Goal: Task Accomplishment & Management: Manage account settings

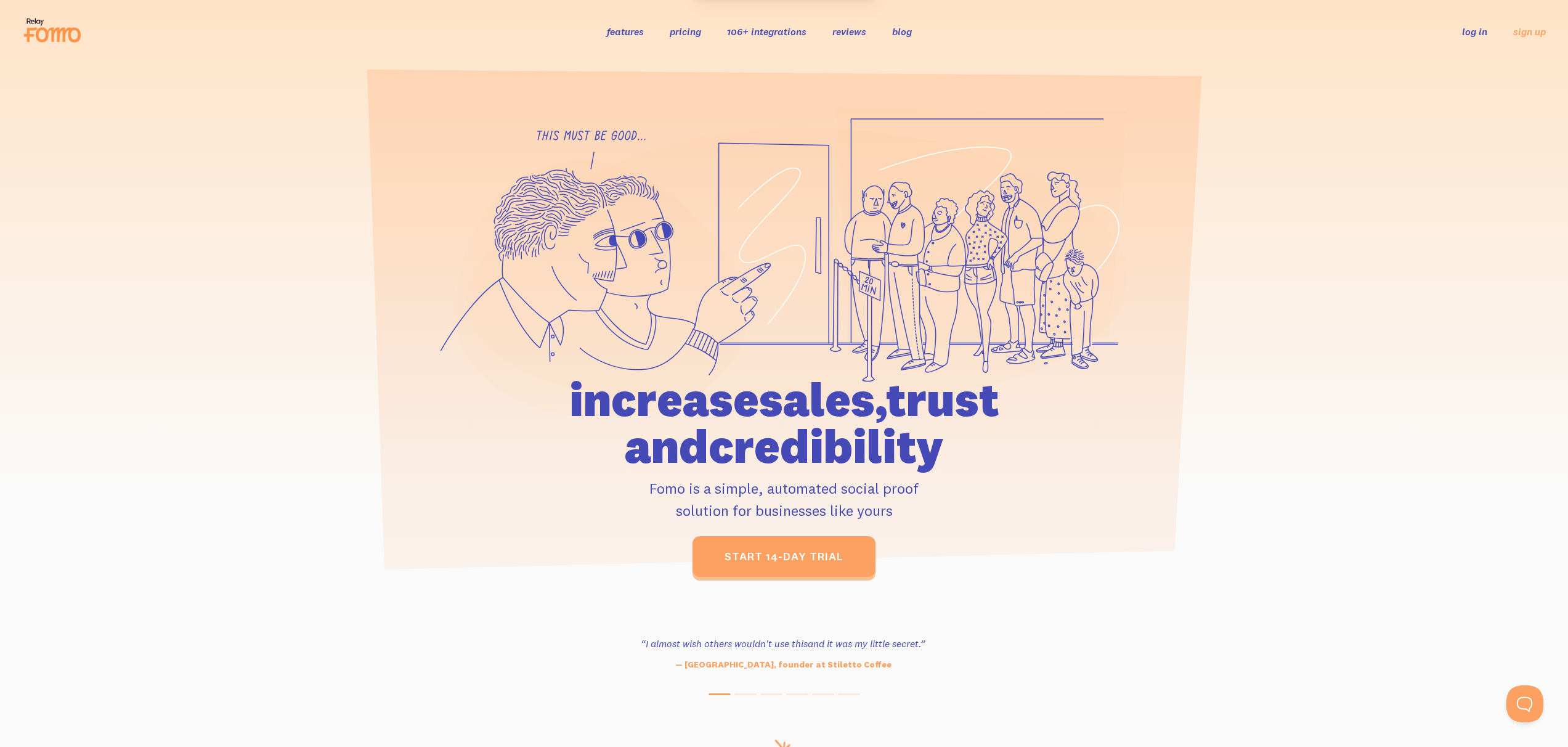
click at [1480, 25] on link "log in" at bounding box center [1475, 31] width 25 height 13
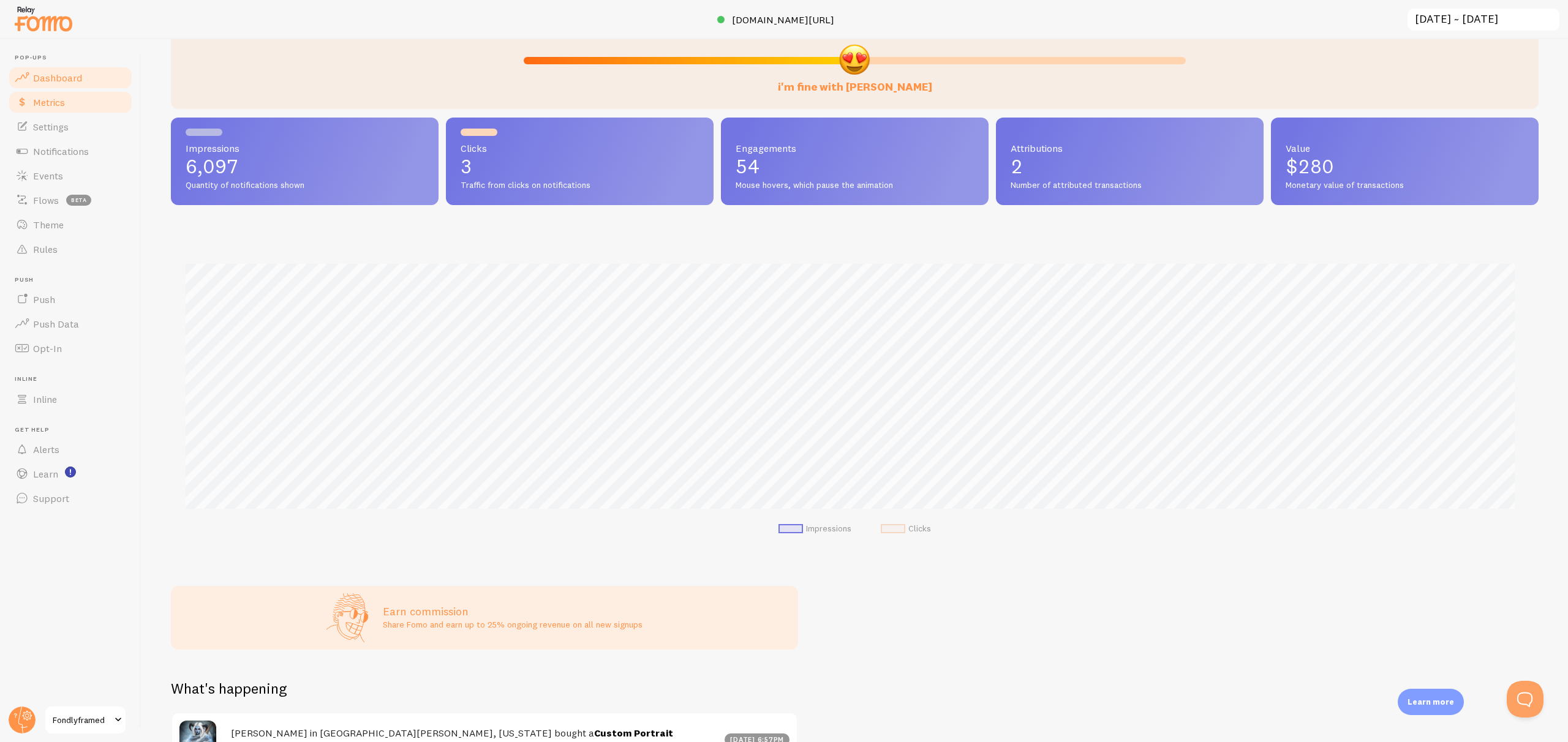
scroll to position [95, 0]
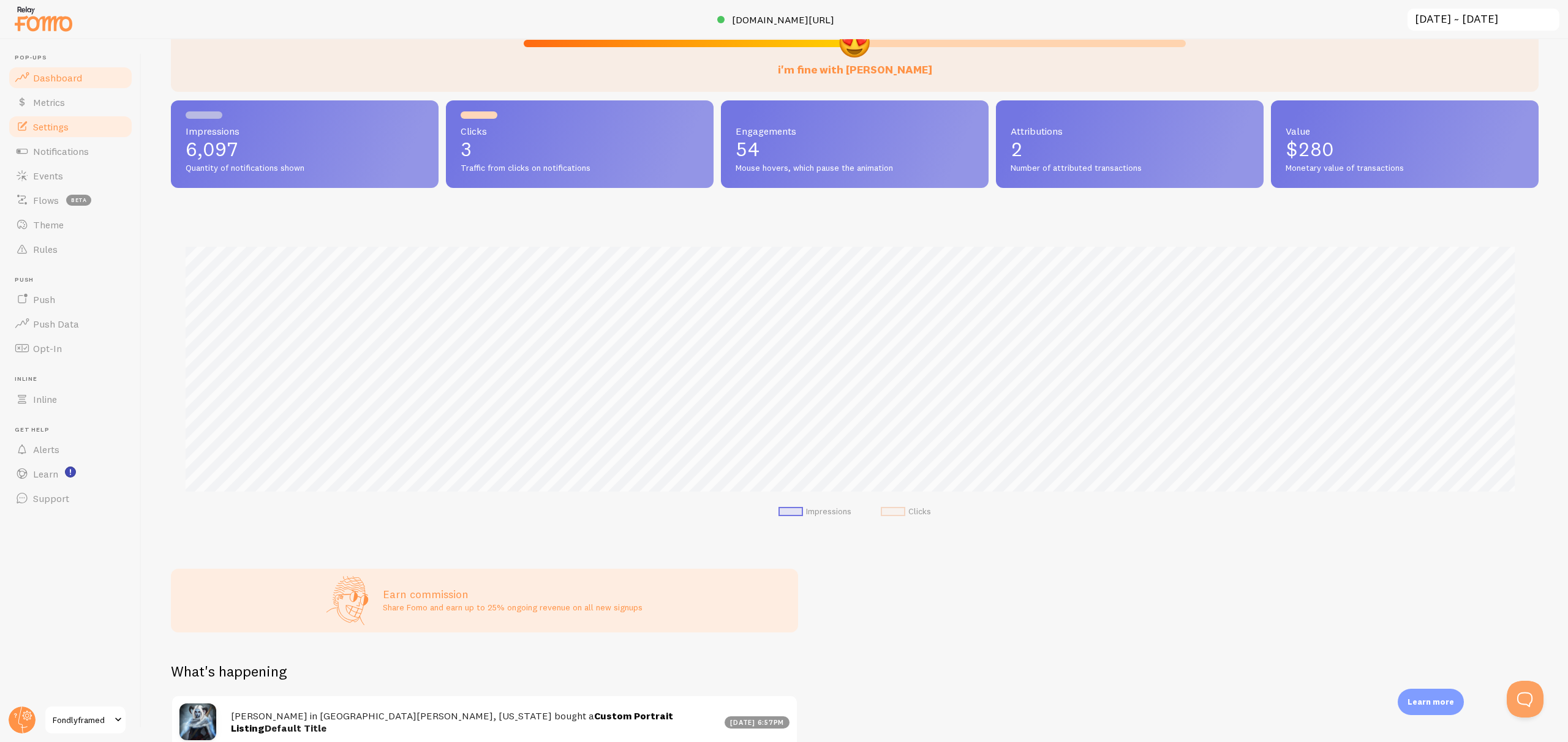
click at [48, 134] on link "Settings" at bounding box center [70, 127] width 126 height 24
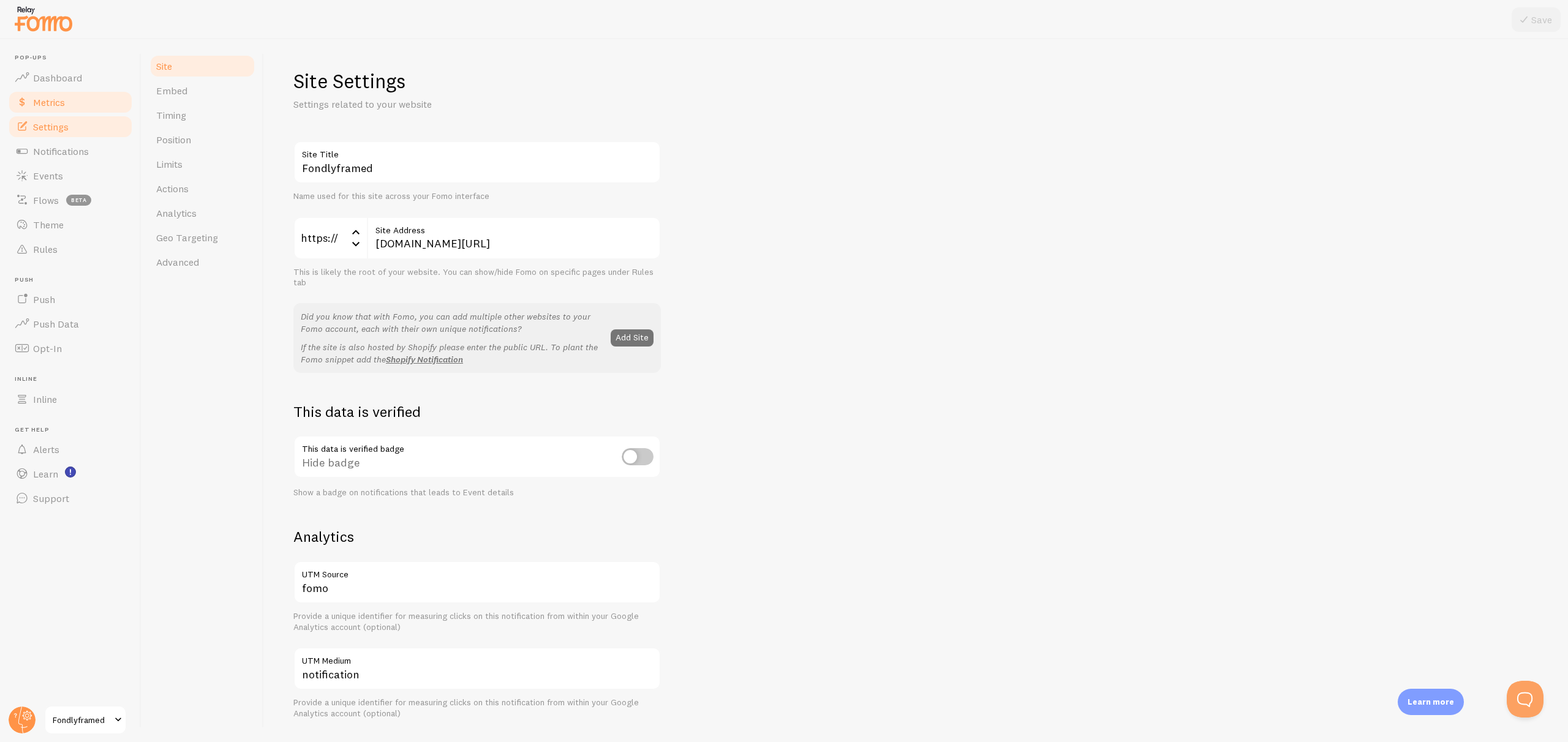
click at [64, 112] on link "Metrics" at bounding box center [70, 102] width 126 height 24
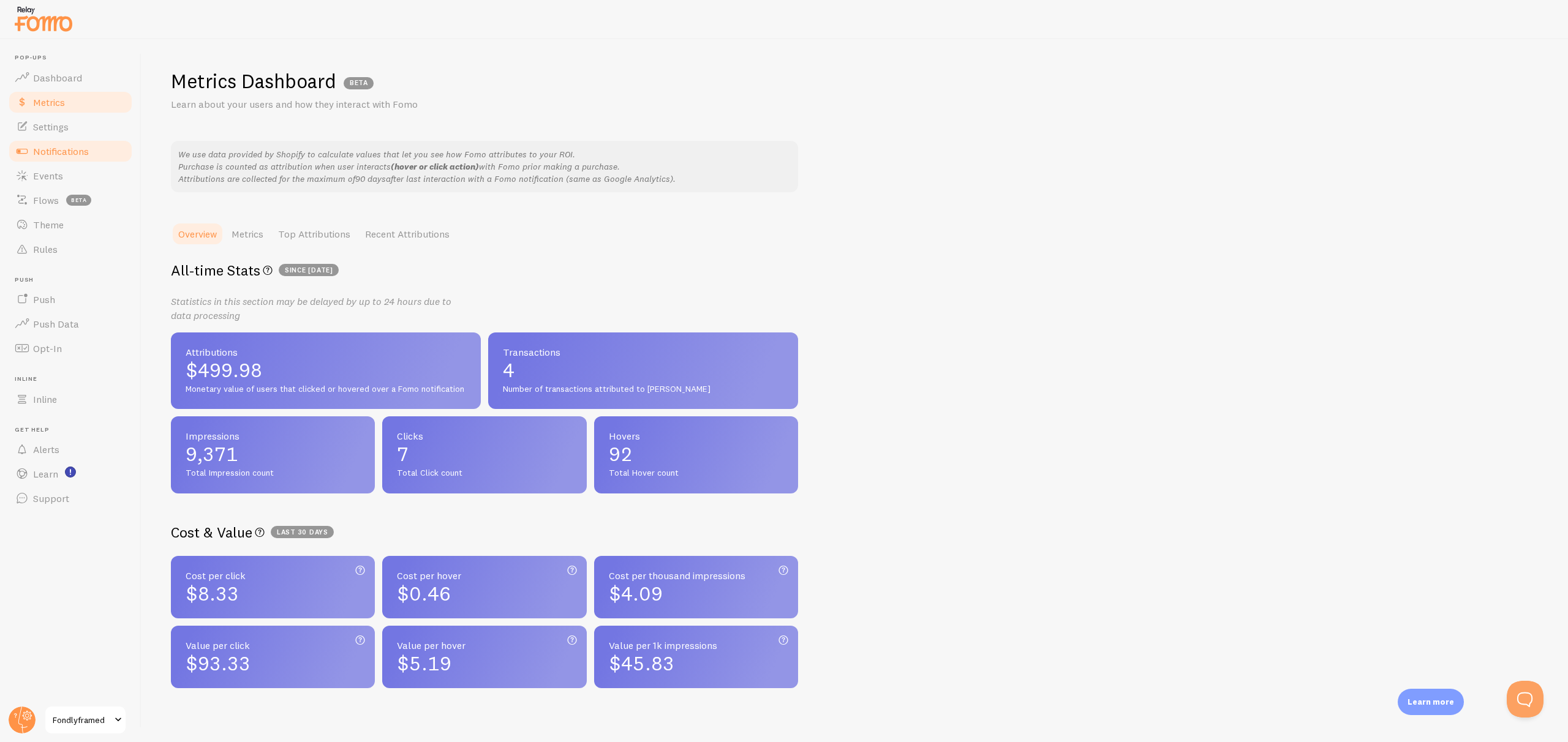
click at [71, 160] on link "Notifications" at bounding box center [70, 151] width 126 height 24
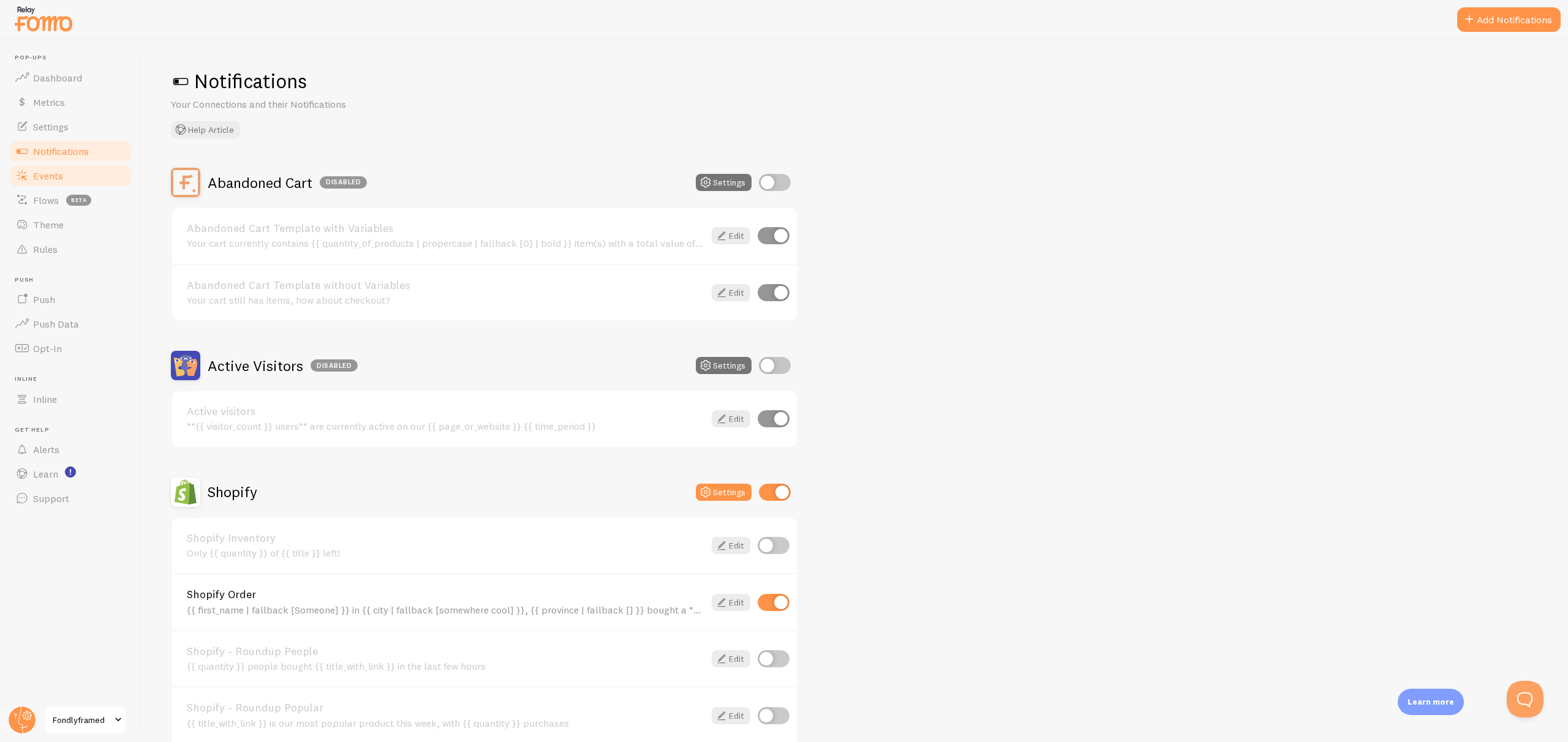
click at [71, 186] on link "Events" at bounding box center [70, 175] width 126 height 24
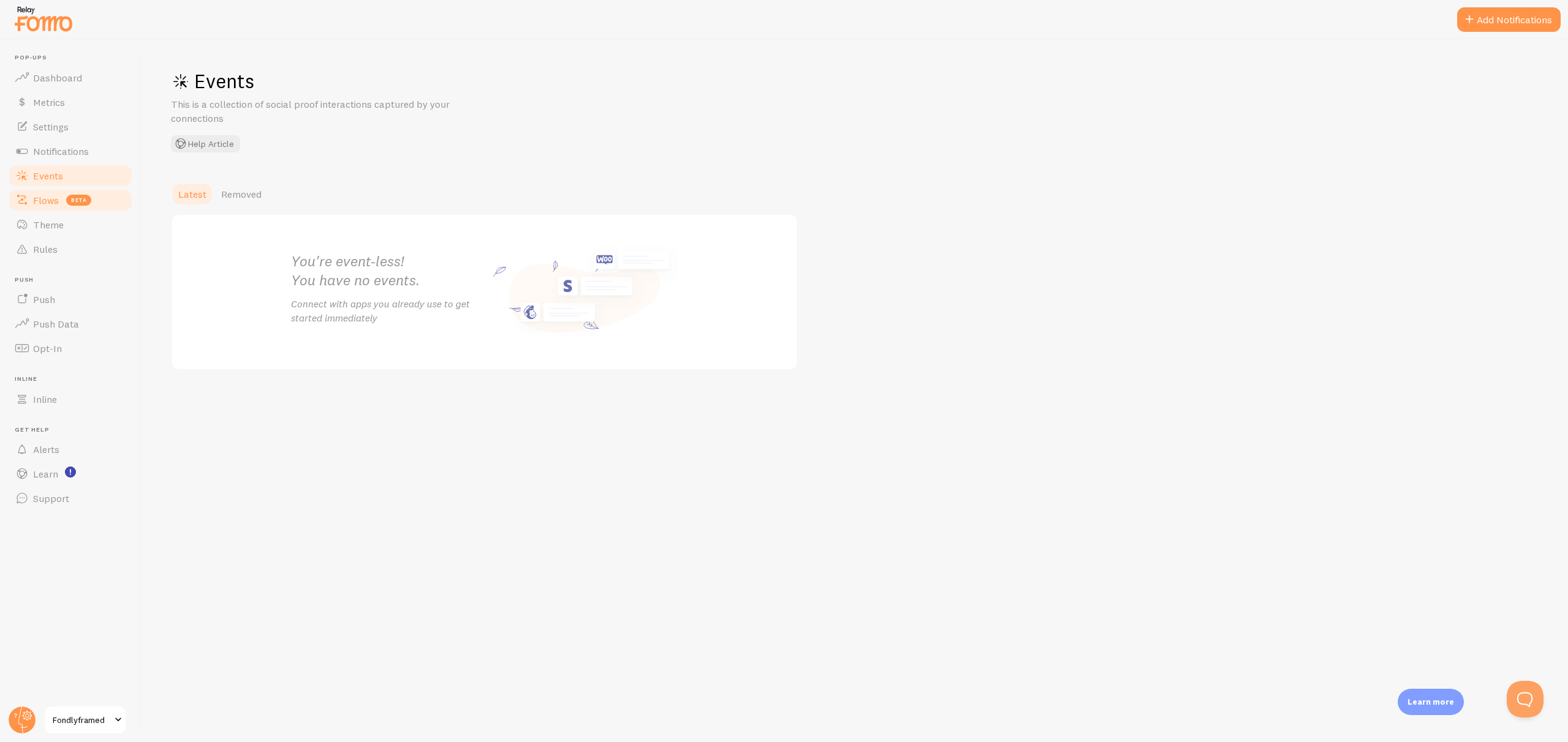
click at [70, 211] on link "Flows beta" at bounding box center [70, 200] width 126 height 24
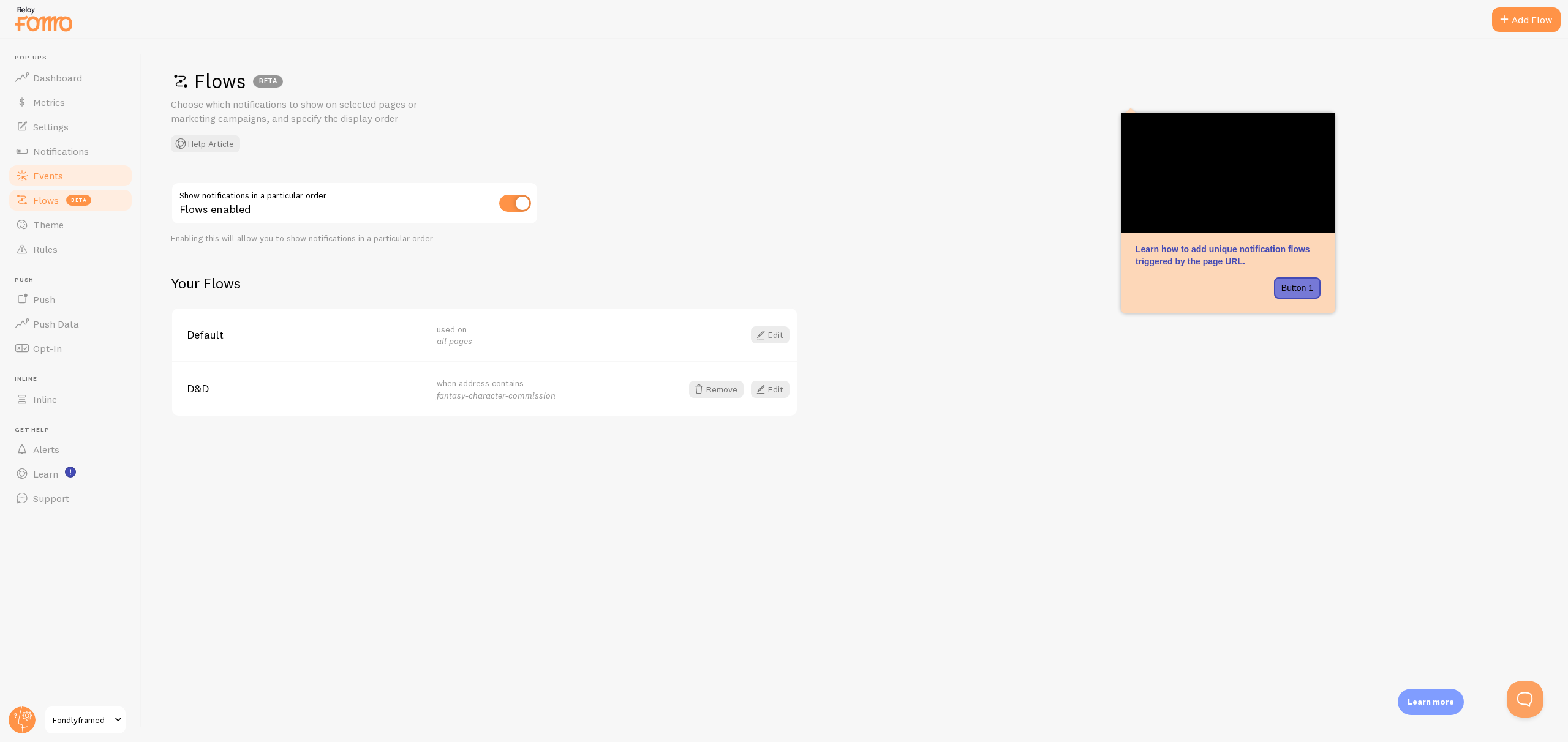
click at [82, 178] on link "Events" at bounding box center [70, 175] width 126 height 24
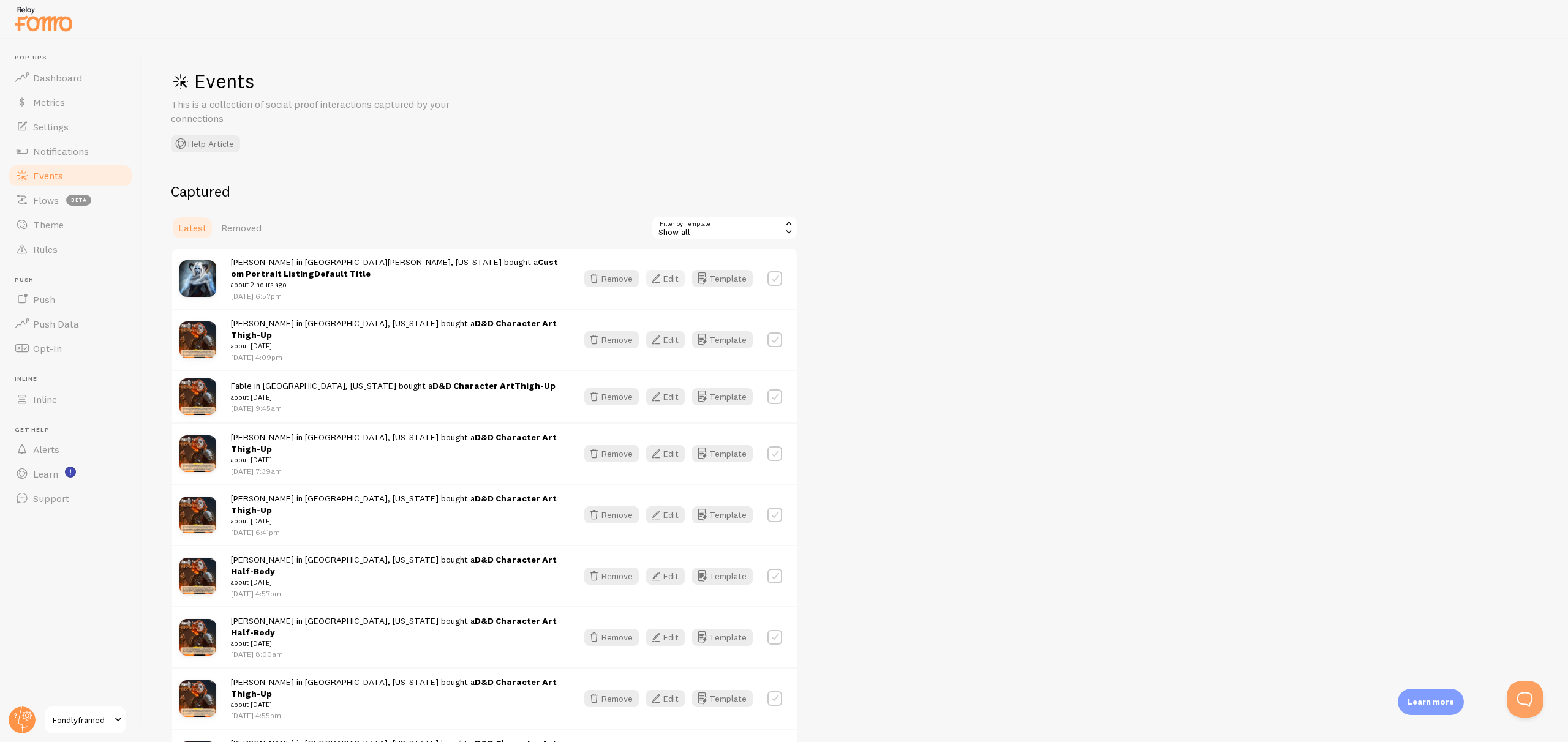
click at [678, 274] on button "Edit" at bounding box center [665, 279] width 39 height 17
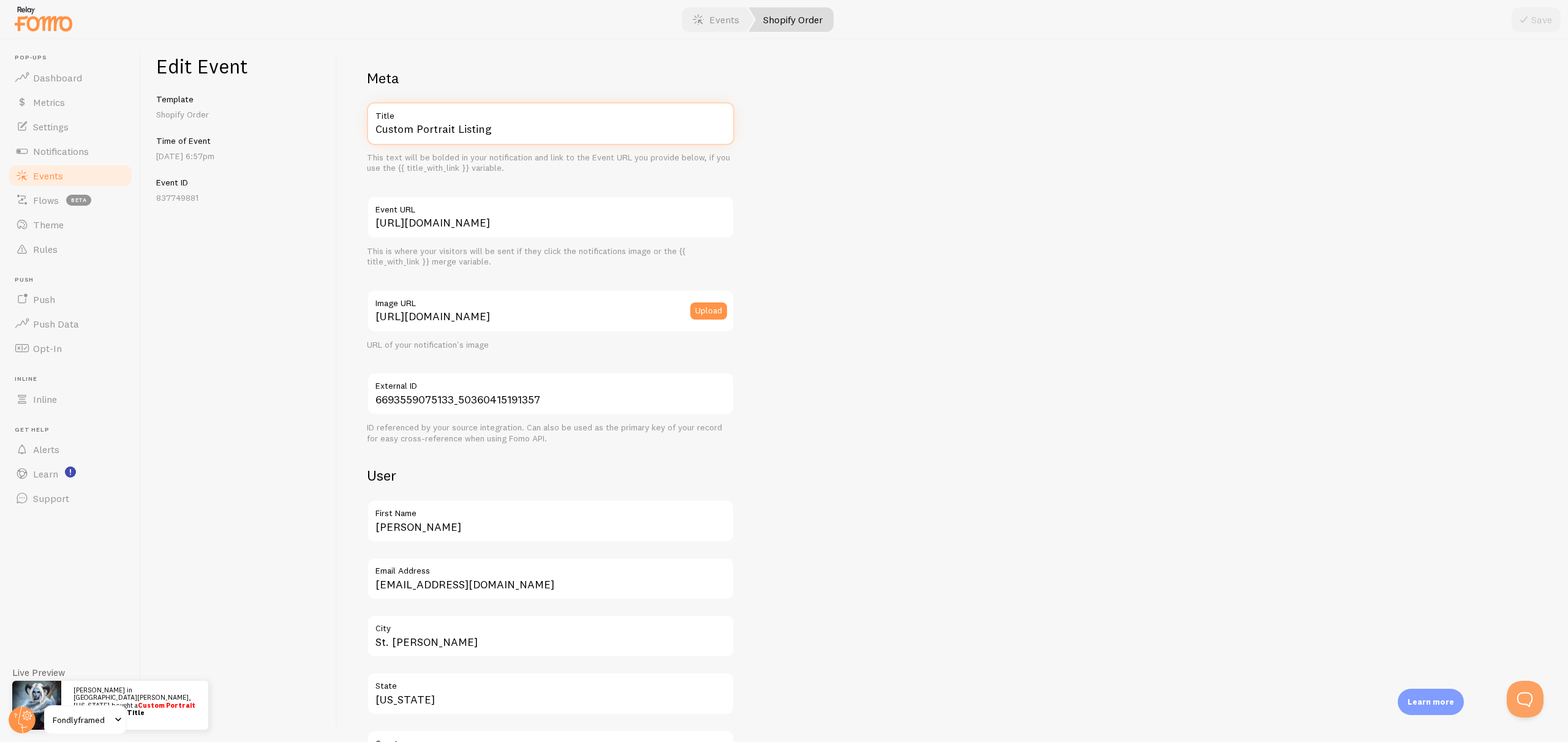
drag, startPoint x: 413, startPoint y: 132, endPoint x: 318, endPoint y: 123, distance: 95.4
click at [318, 123] on div "Edit Event Template Shopify Order Time of Event Aug 26th @ 6:57pm Event ID 8377…" at bounding box center [855, 390] width 1426 height 703
click at [546, 134] on input "Custom Portrait Listing" at bounding box center [550, 123] width 367 height 43
paste input "D&D Character Art"
type input "D&D Character Art"
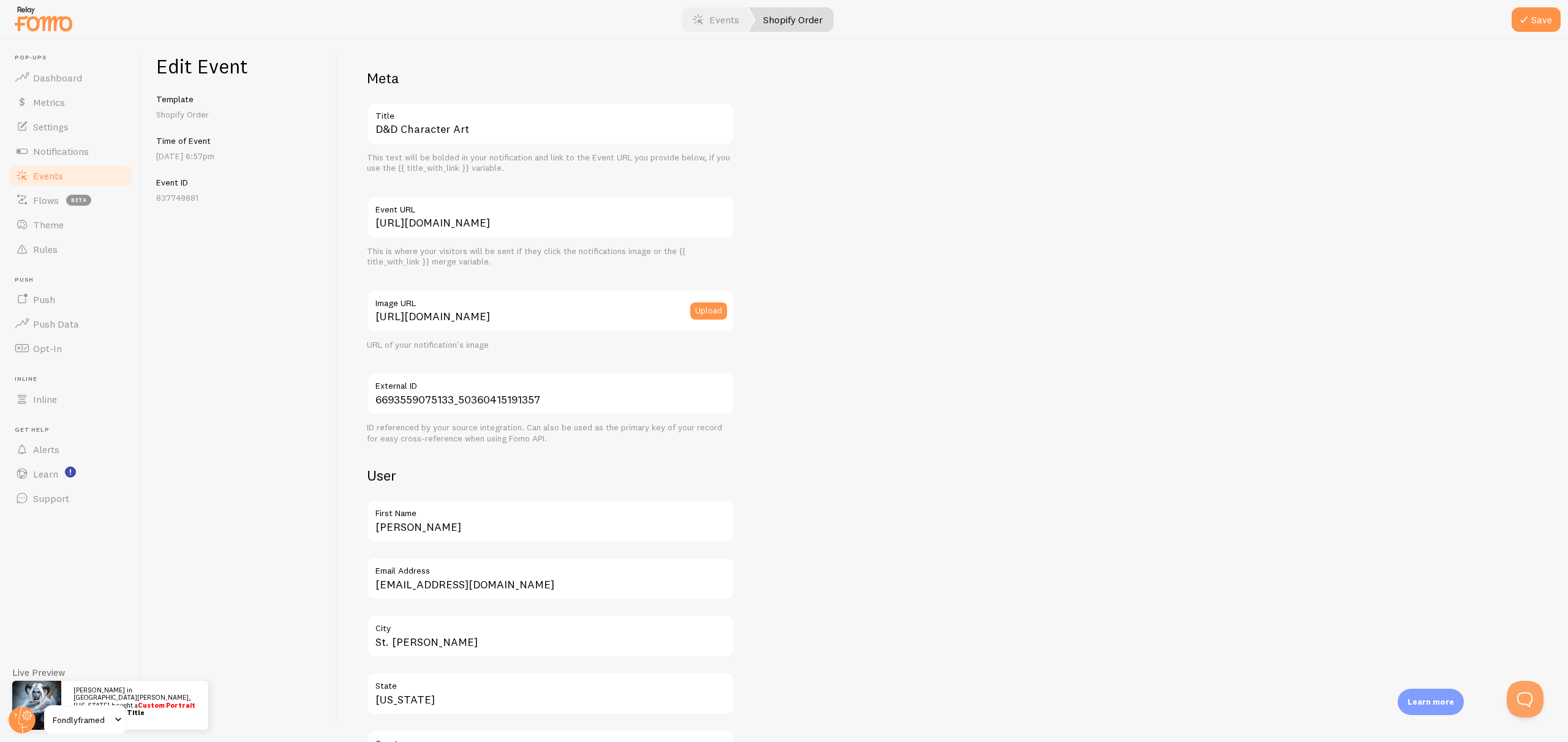
click at [913, 268] on div "Meta D&D Character Art Title This text will be bolded in your notification and …" at bounding box center [952, 632] width 1171 height 1127
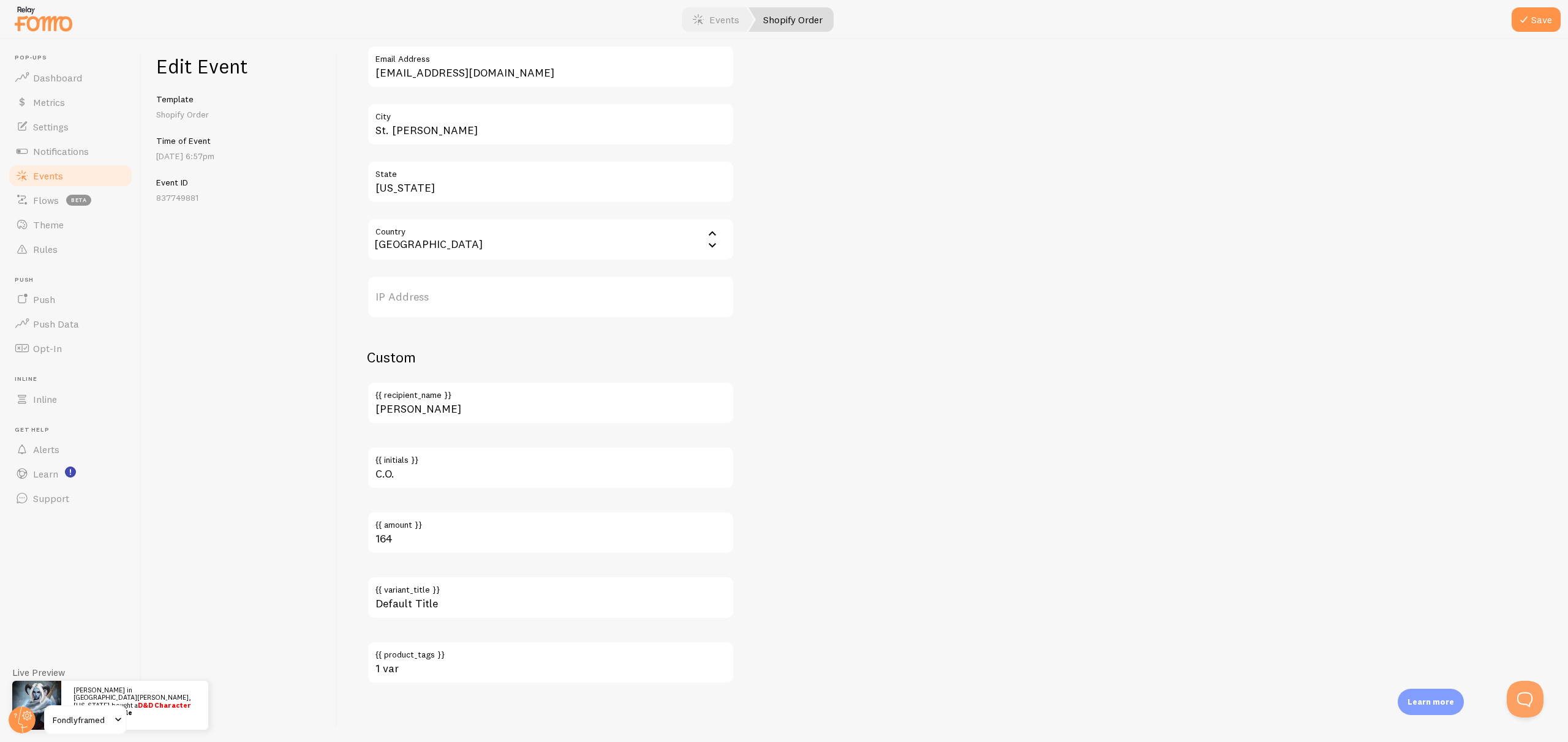
scroll to position [513, 0]
click at [433, 669] on input "1 var" at bounding box center [550, 662] width 367 height 43
click at [464, 600] on input "Default Title" at bounding box center [550, 596] width 367 height 43
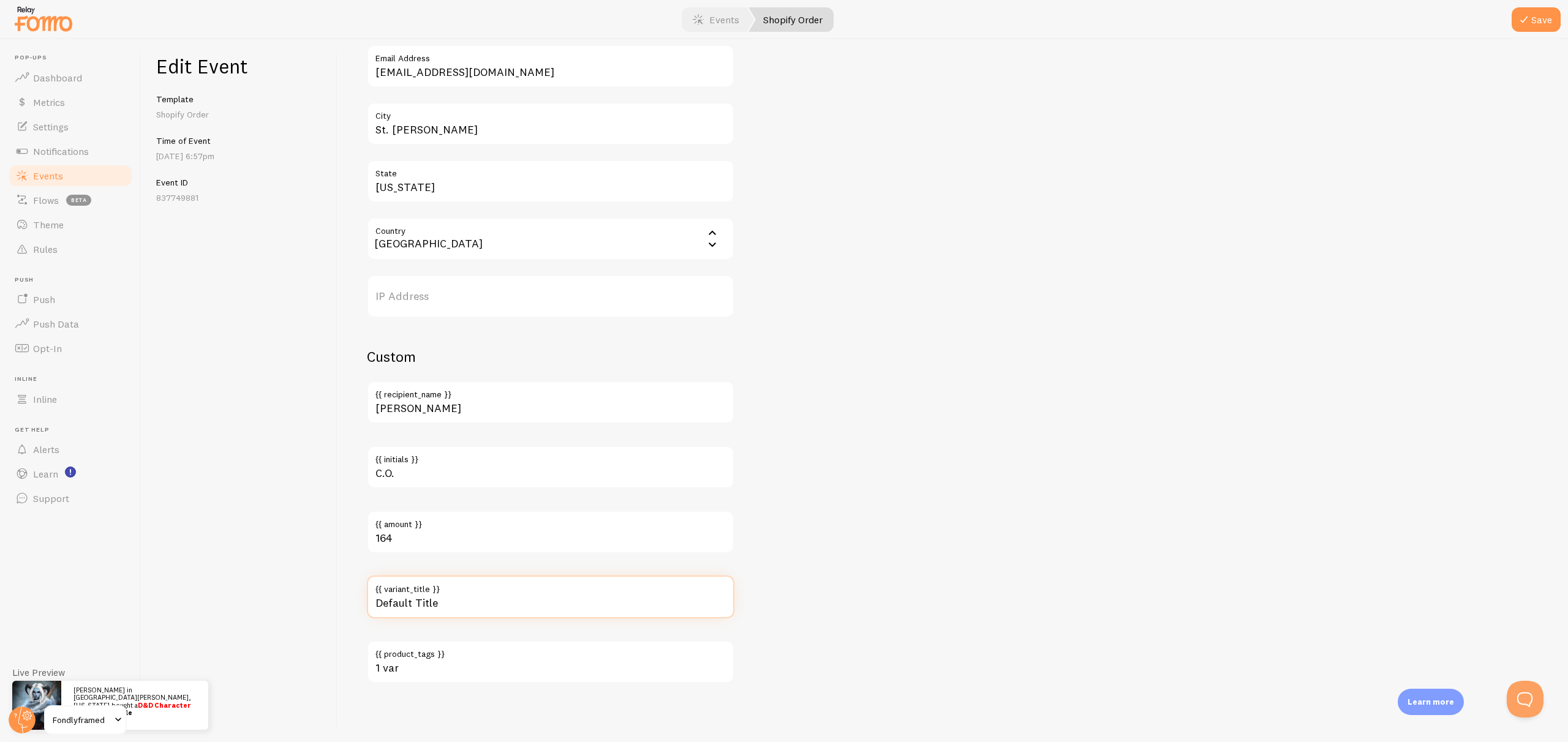
click at [464, 600] on input "Default Title" at bounding box center [550, 596] width 367 height 43
type input "Full-Body"
click at [1163, 523] on div "Meta D&D Character Art Title This text will be bolded in your notification and …" at bounding box center [952, 119] width 1171 height 1127
click at [1534, 22] on button "Save" at bounding box center [1536, 19] width 49 height 24
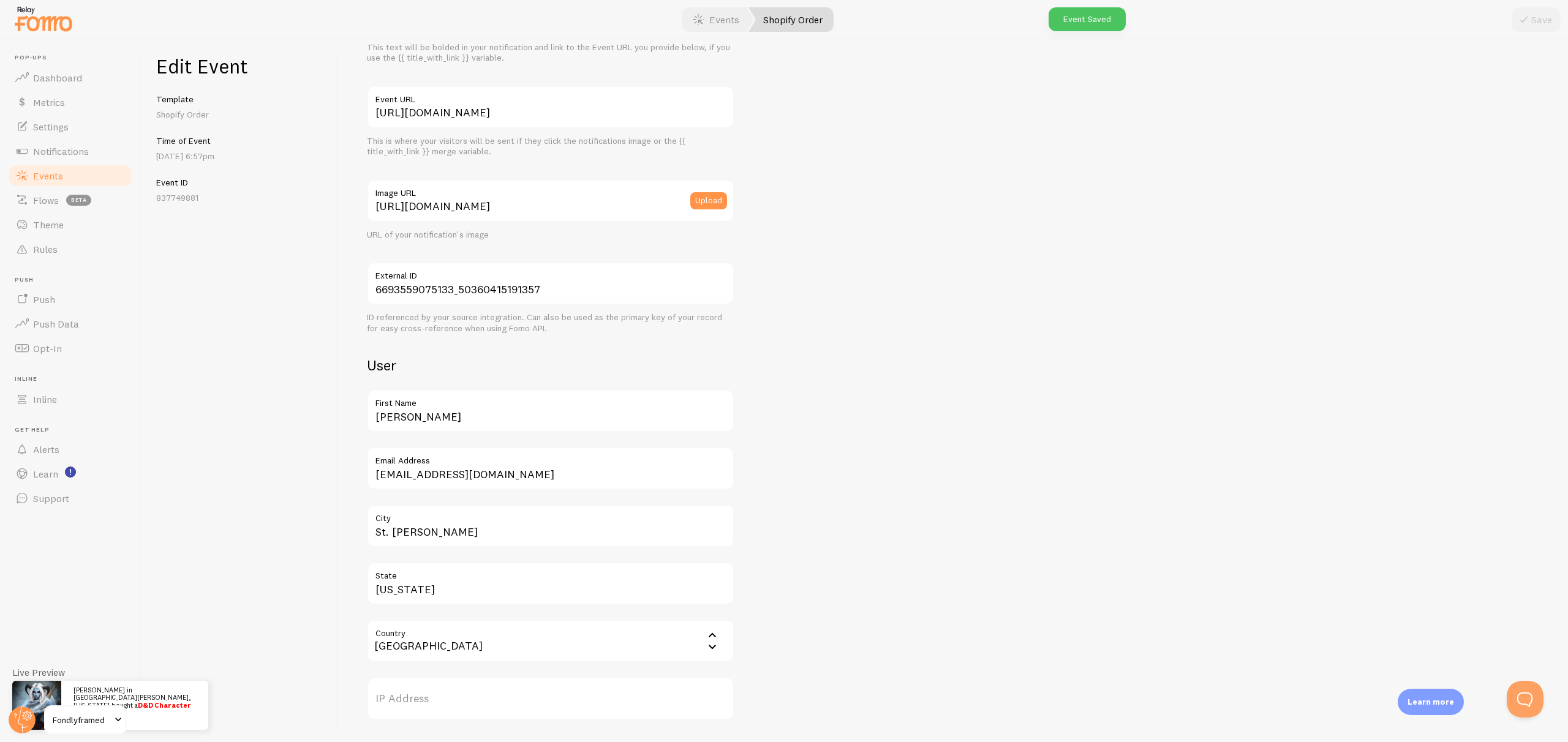
scroll to position [0, 0]
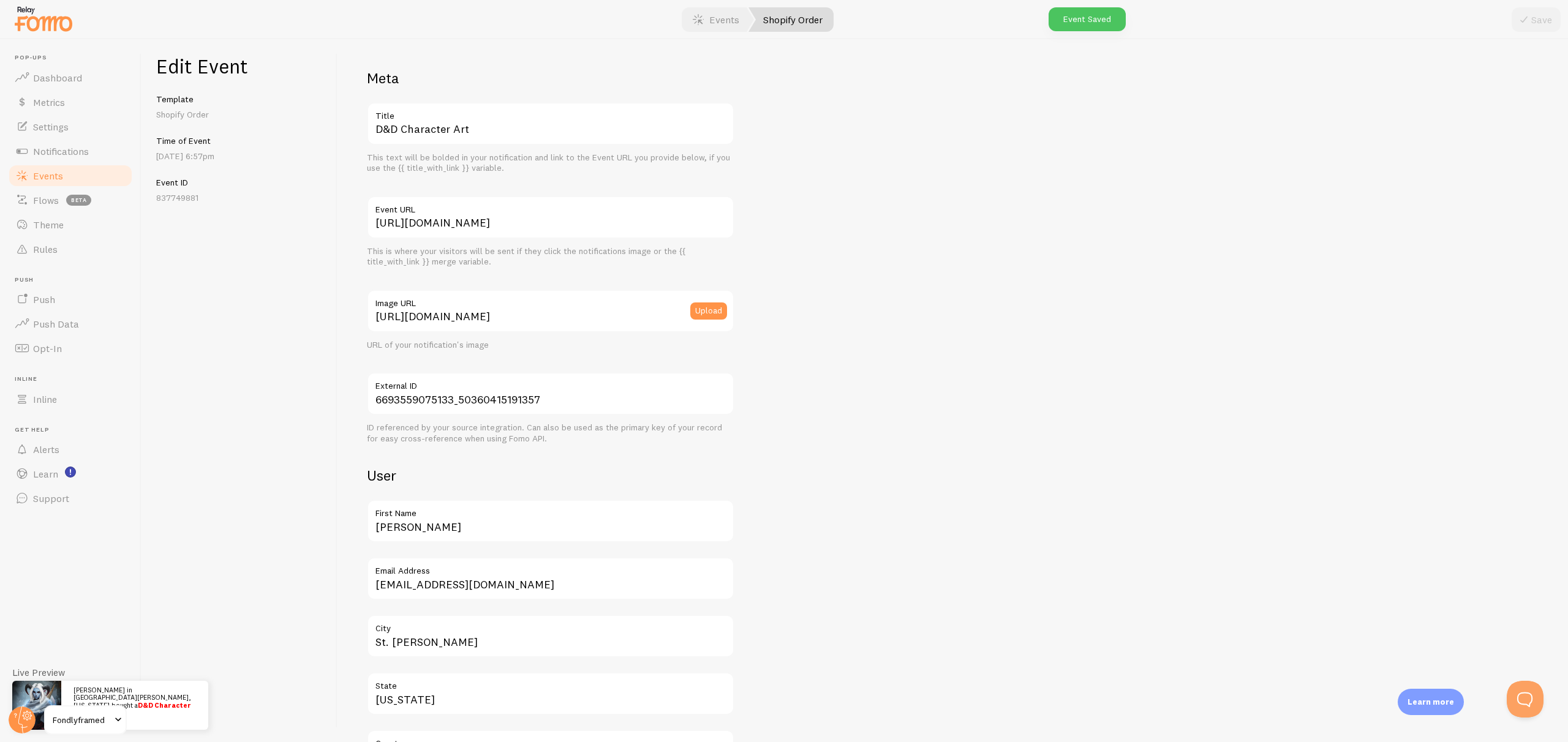
click at [983, 383] on div "Meta D&D Character Art Title This text will be bolded in your notification and …" at bounding box center [952, 632] width 1171 height 1127
